Goal: Information Seeking & Learning: Learn about a topic

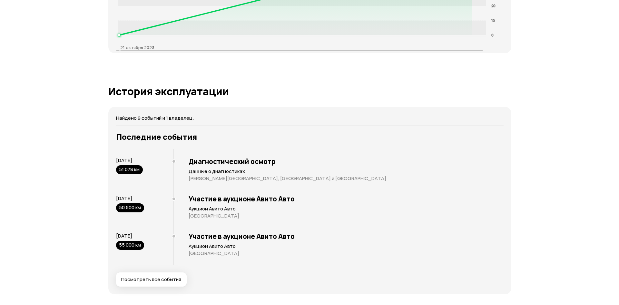
scroll to position [1206, 0]
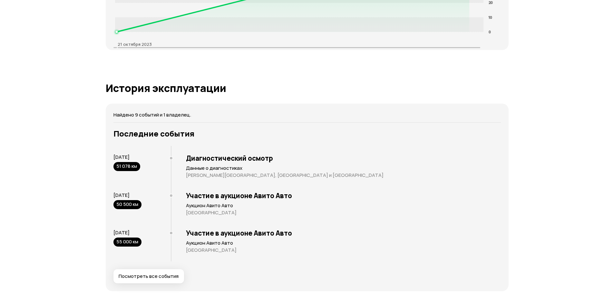
click at [150, 273] on span "Посмотреть все события" at bounding box center [149, 276] width 60 height 6
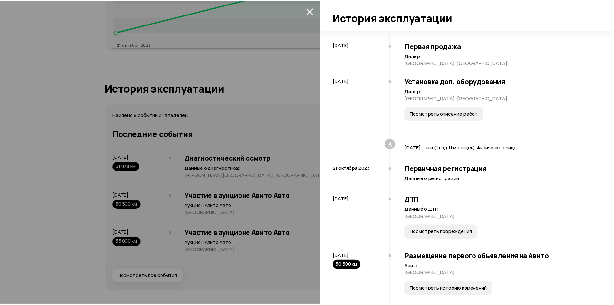
scroll to position [0, 0]
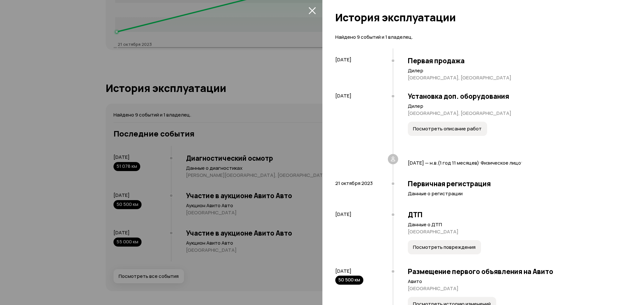
click at [452, 134] on button "Посмотреть описание работ" at bounding box center [447, 129] width 79 height 14
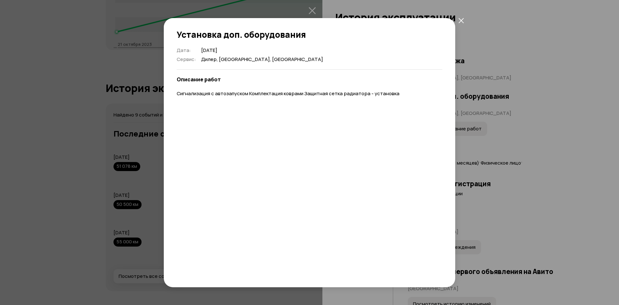
click at [460, 24] on button "закрыть" at bounding box center [461, 21] width 12 height 12
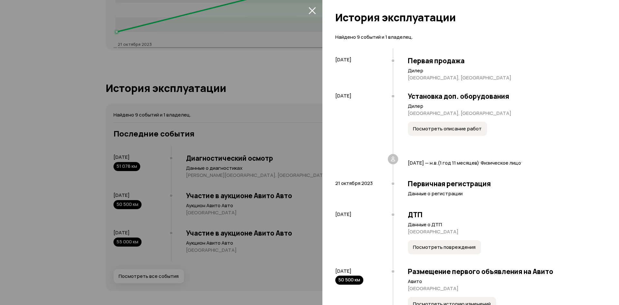
click at [439, 250] on span "Посмотреть повреждения" at bounding box center [444, 247] width 63 height 6
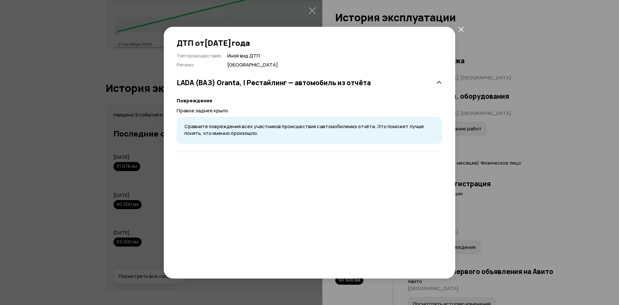
click at [440, 83] on icon at bounding box center [439, 82] width 6 height 6
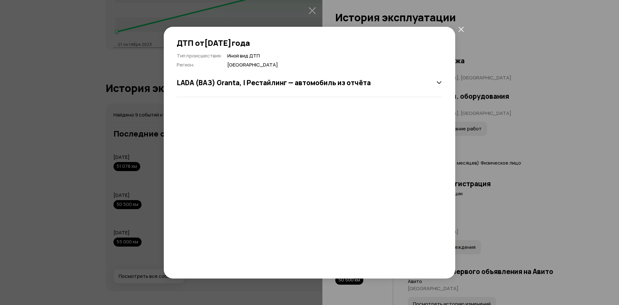
click at [440, 83] on icon at bounding box center [439, 82] width 6 height 6
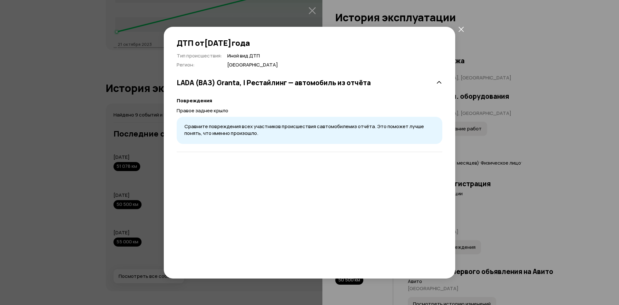
click at [460, 29] on icon "закрыть" at bounding box center [460, 28] width 5 height 5
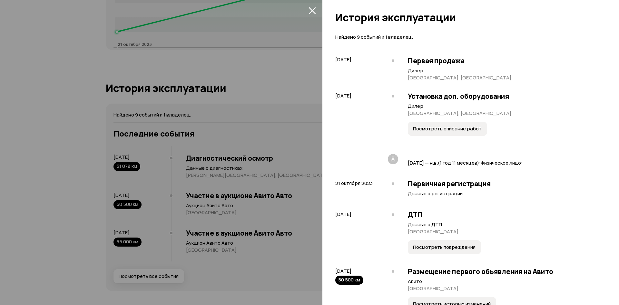
click at [430, 247] on span "Посмотреть повреждения" at bounding box center [444, 247] width 63 height 6
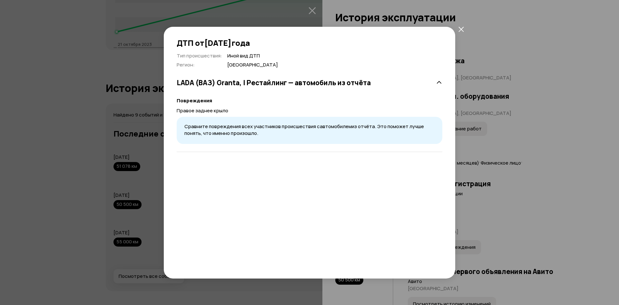
click at [460, 31] on icon "закрыть" at bounding box center [460, 28] width 5 height 5
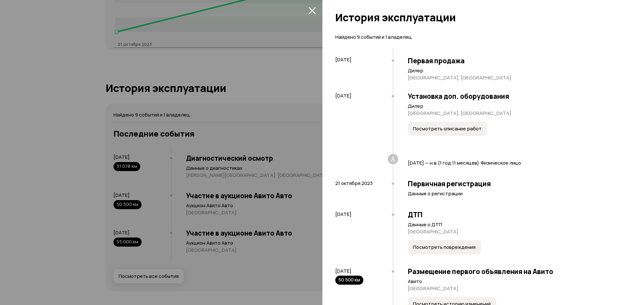
click at [237, 145] on div at bounding box center [309, 152] width 619 height 305
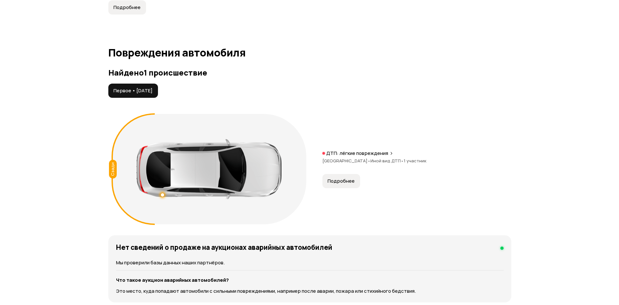
scroll to position [871, 0]
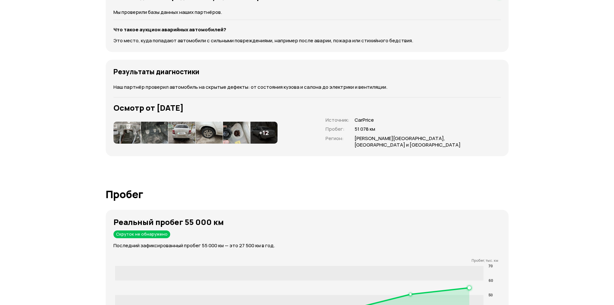
click at [126, 130] on img at bounding box center [126, 133] width 27 height 22
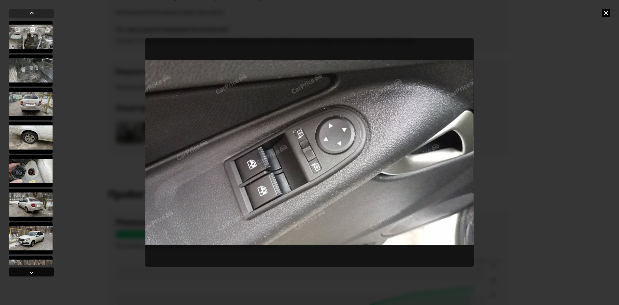
click at [44, 267] on div at bounding box center [31, 271] width 45 height 9
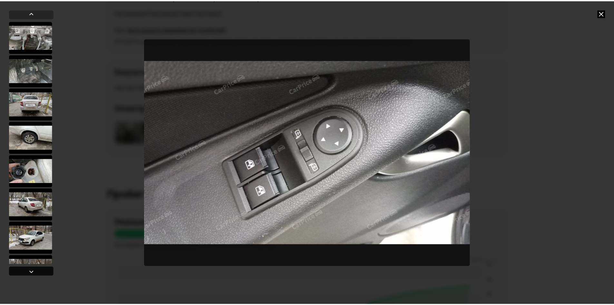
scroll to position [360, 0]
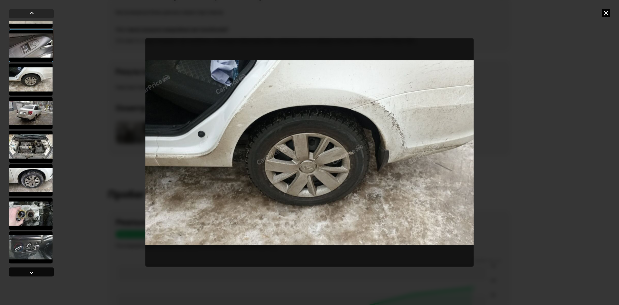
click at [44, 267] on div at bounding box center [31, 271] width 45 height 9
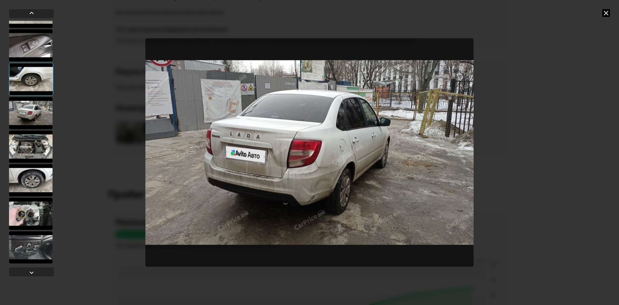
click at [39, 249] on div at bounding box center [31, 247] width 44 height 32
click at [31, 245] on div at bounding box center [31, 247] width 44 height 32
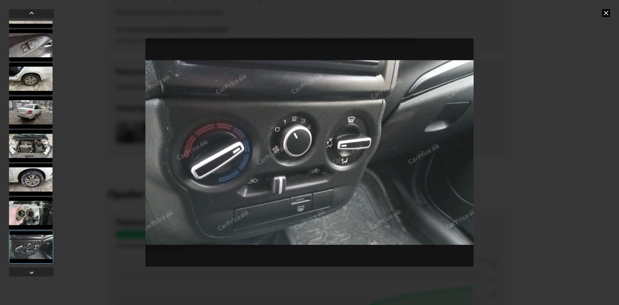
click at [34, 266] on div at bounding box center [31, 143] width 45 height 269
click at [35, 269] on div at bounding box center [32, 272] width 8 height 8
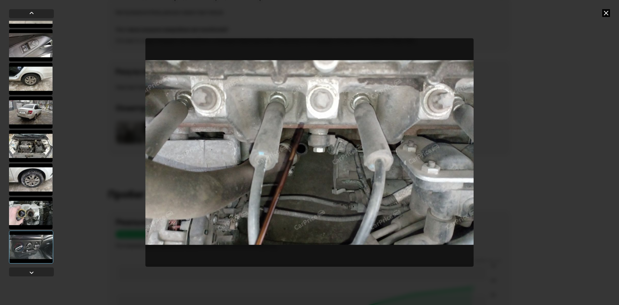
click at [42, 216] on div at bounding box center [31, 213] width 44 height 32
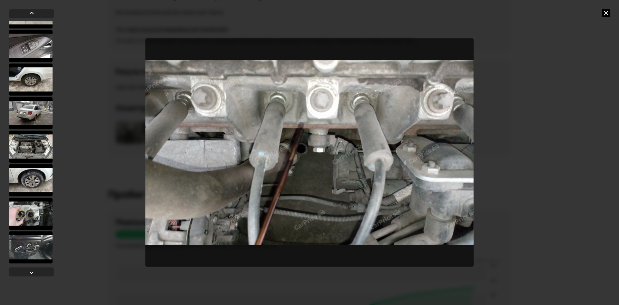
click at [37, 210] on div at bounding box center [31, 213] width 44 height 32
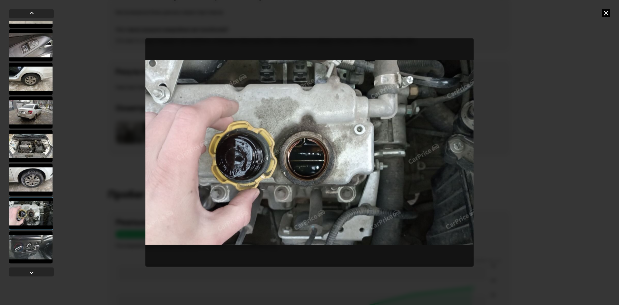
click at [608, 13] on icon at bounding box center [606, 13] width 8 height 8
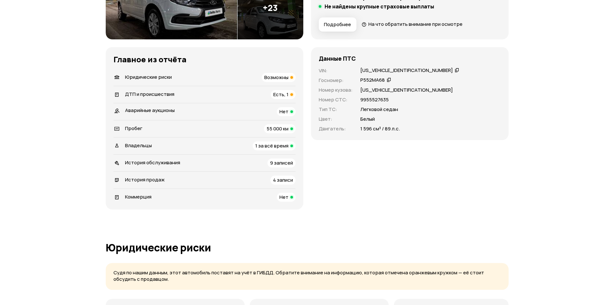
scroll to position [130, 0]
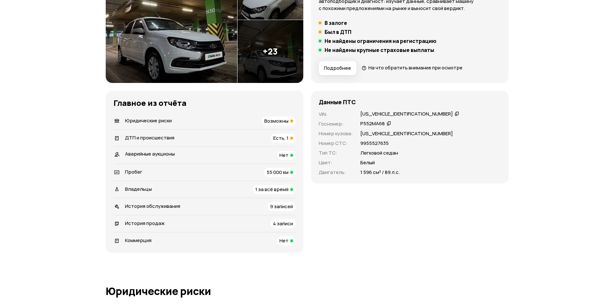
click at [292, 138] on div at bounding box center [291, 138] width 3 height 3
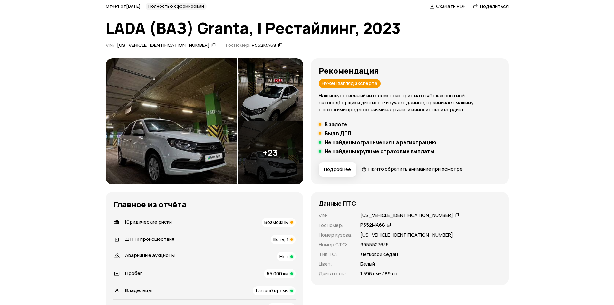
scroll to position [23, 0]
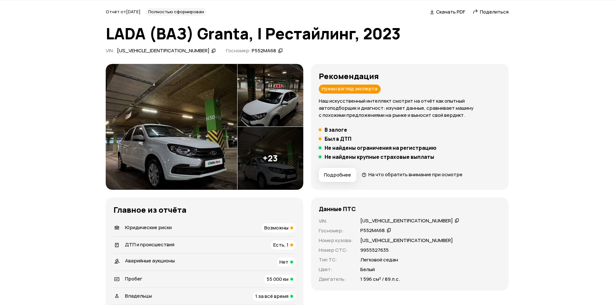
click at [281, 168] on img at bounding box center [271, 158] width 66 height 63
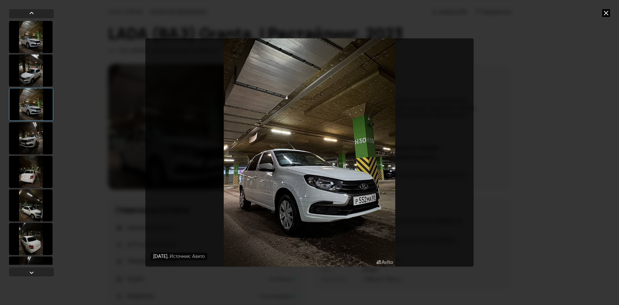
click at [25, 37] on div at bounding box center [31, 37] width 44 height 32
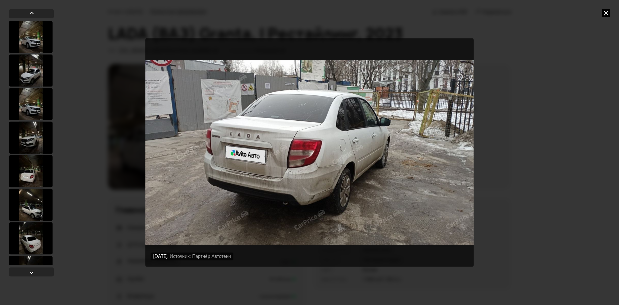
click at [609, 13] on icon at bounding box center [606, 13] width 8 height 8
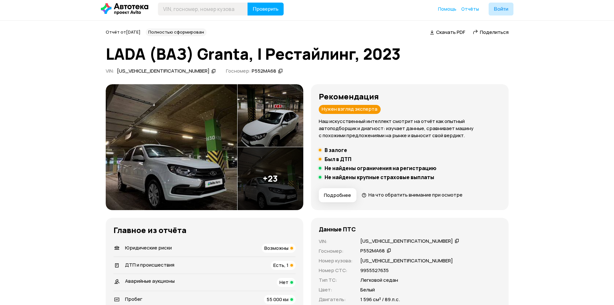
scroll to position [0, 0]
